Goal: Use online tool/utility: Utilize a website feature to perform a specific function

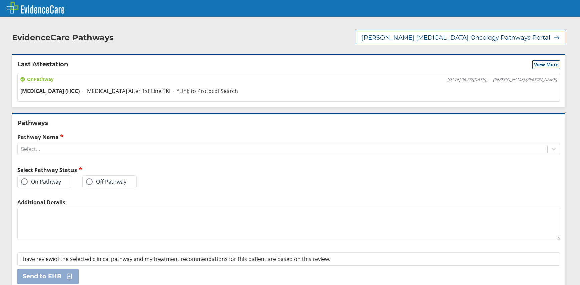
drag, startPoint x: 544, startPoint y: 141, endPoint x: 503, endPoint y: 148, distance: 41.8
click at [548, 143] on div at bounding box center [554, 149] width 12 height 12
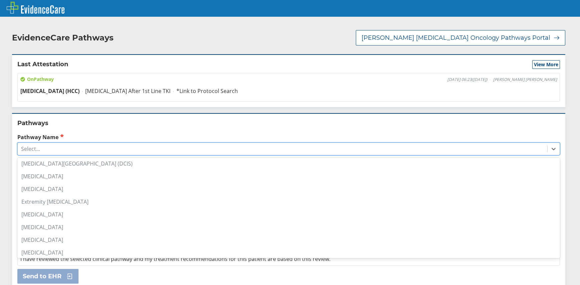
scroll to position [267, 0]
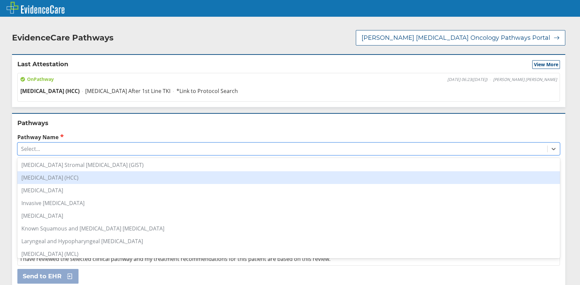
click at [42, 171] on div "[MEDICAL_DATA] (HCC)" at bounding box center [288, 177] width 543 height 13
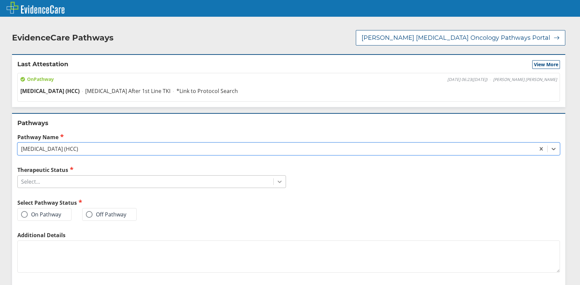
click at [276, 178] on icon at bounding box center [279, 181] width 7 height 7
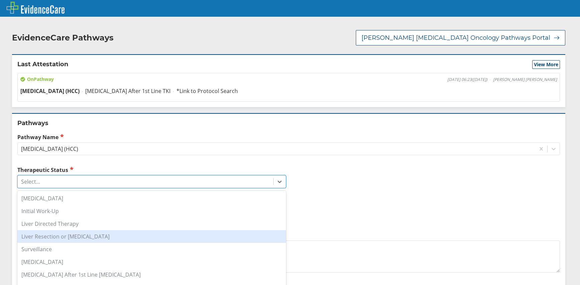
scroll to position [4, 0]
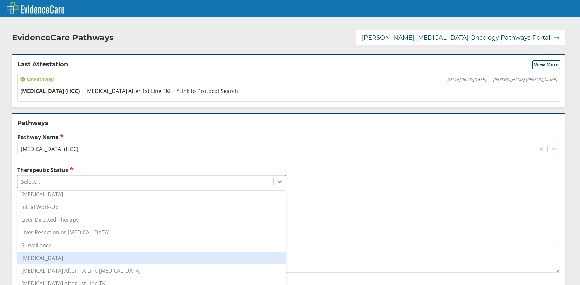
click at [57, 251] on div "[MEDICAL_DATA]" at bounding box center [151, 257] width 269 height 13
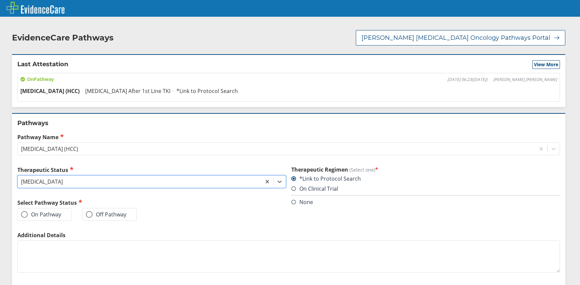
click at [27, 211] on span at bounding box center [24, 214] width 7 height 7
click at [0, 0] on input "On Pathway" at bounding box center [0, 0] width 0 height 0
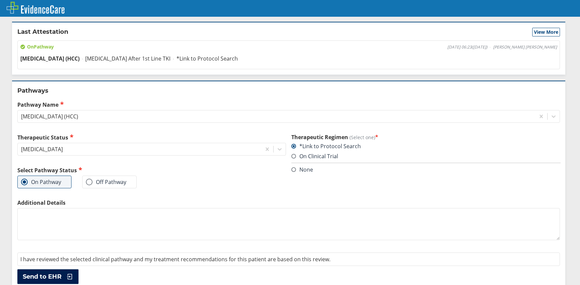
drag, startPoint x: 47, startPoint y: 266, endPoint x: 50, endPoint y: 266, distance: 3.4
click at [47, 272] on span "Send to EHR" at bounding box center [42, 276] width 39 height 8
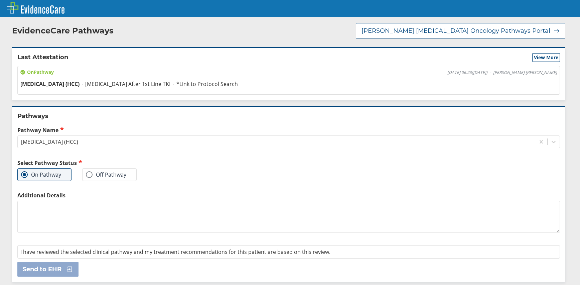
scroll to position [0, 0]
